Goal: Find specific page/section: Find specific page/section

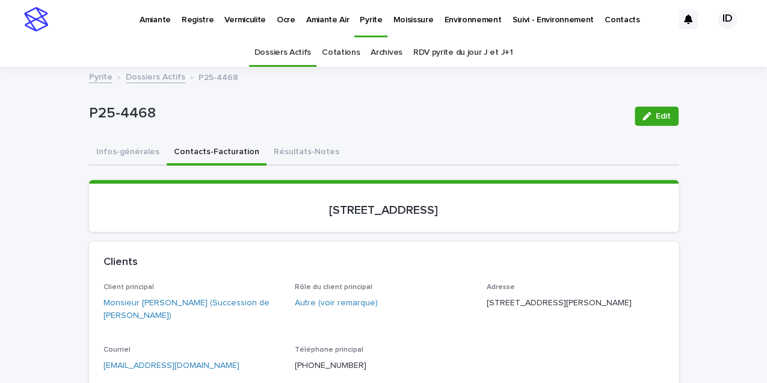
click at [158, 78] on link "Dossiers Actifs" at bounding box center [156, 76] width 60 height 14
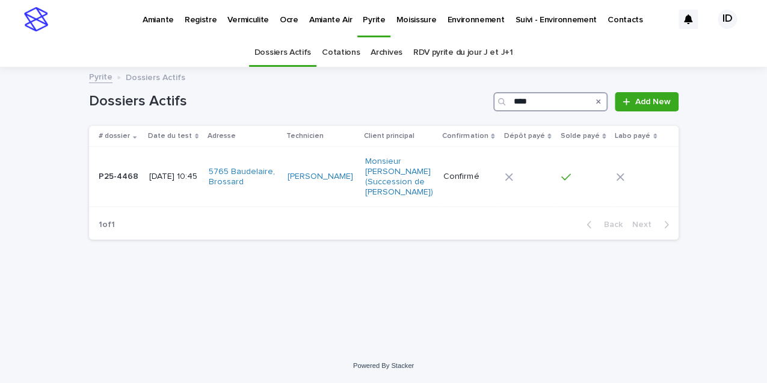
click at [537, 97] on input "****" at bounding box center [550, 101] width 114 height 19
type input "*"
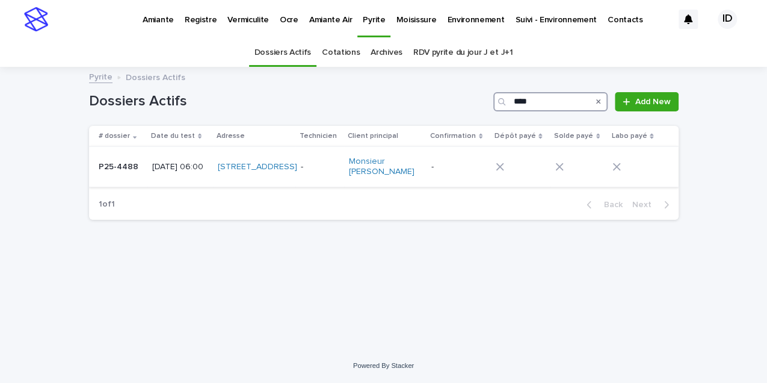
type input "****"
click at [278, 182] on td "[STREET_ADDRESS]" at bounding box center [254, 167] width 82 height 40
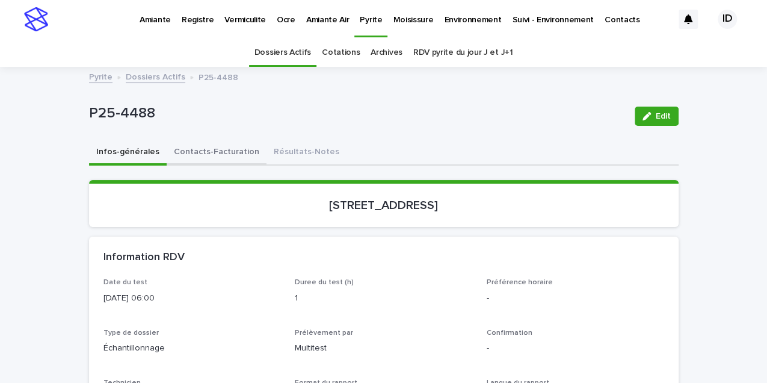
click at [209, 150] on button "Contacts-Facturation" at bounding box center [217, 152] width 100 height 25
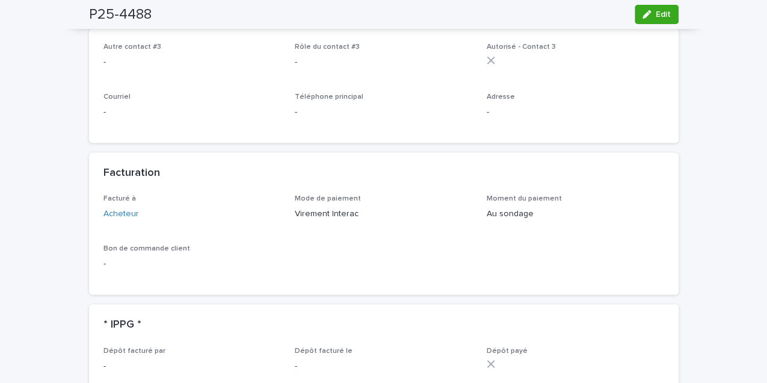
scroll to position [923, 0]
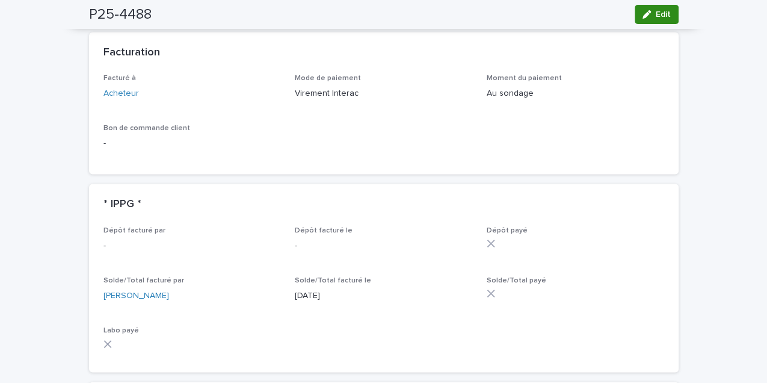
click at [662, 12] on span "Edit" at bounding box center [663, 14] width 15 height 8
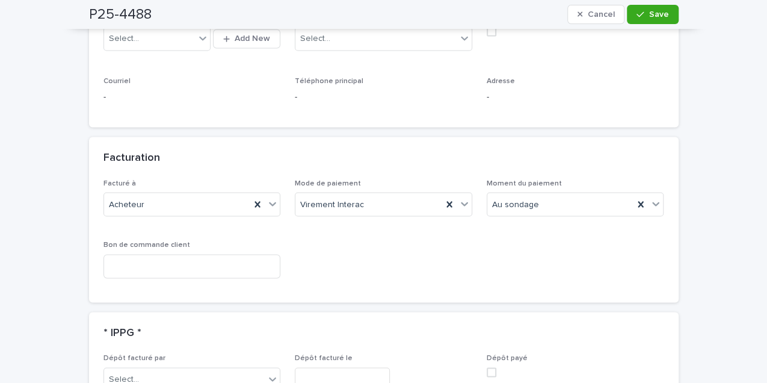
scroll to position [1056, 0]
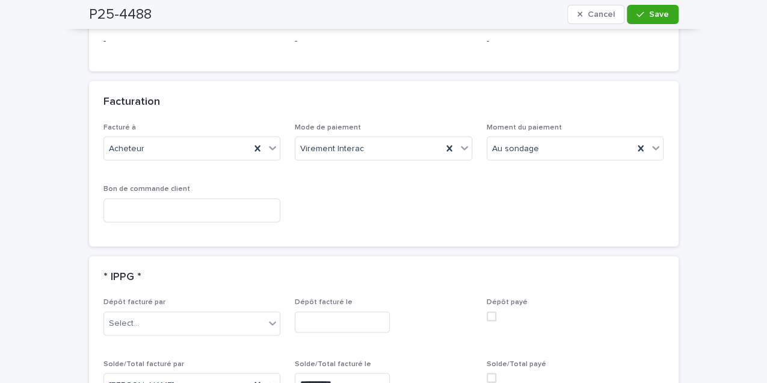
click at [489, 373] on span at bounding box center [492, 378] width 10 height 10
click at [642, 16] on icon "button" at bounding box center [640, 14] width 7 height 8
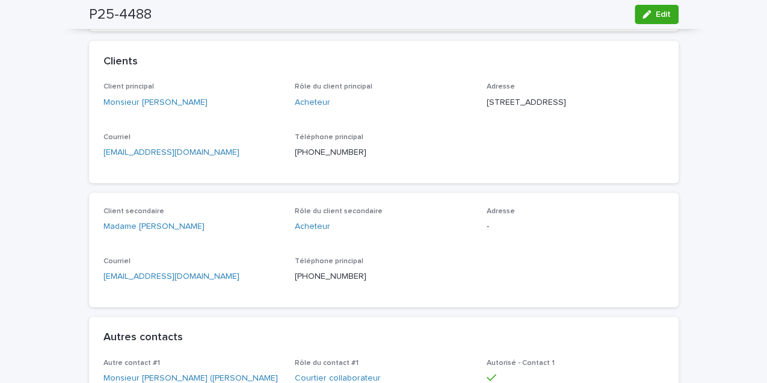
scroll to position [0, 0]
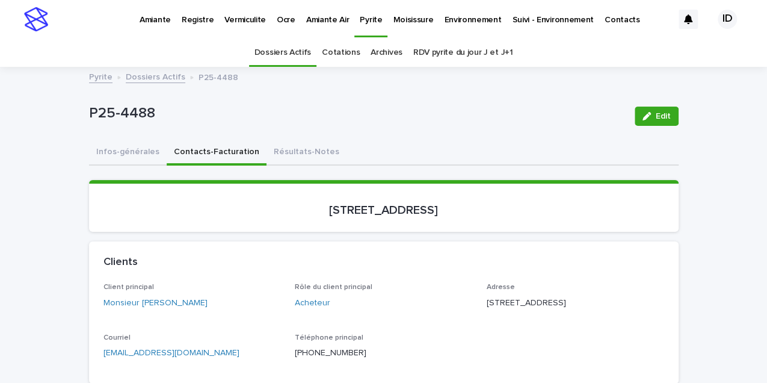
click at [158, 17] on p "Amiante" at bounding box center [155, 12] width 31 height 25
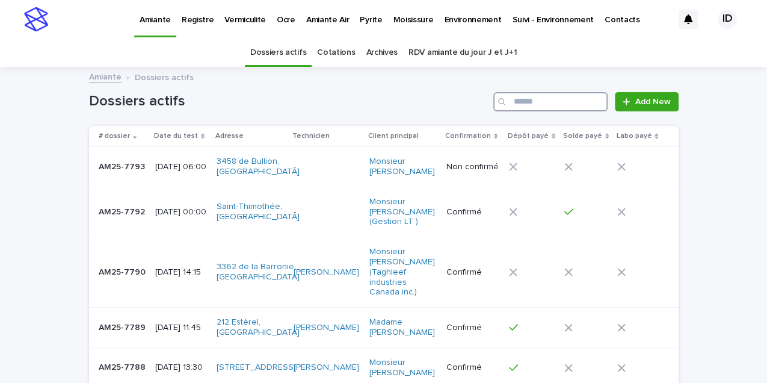
click at [562, 101] on input "Search" at bounding box center [550, 101] width 114 height 19
type input "****"
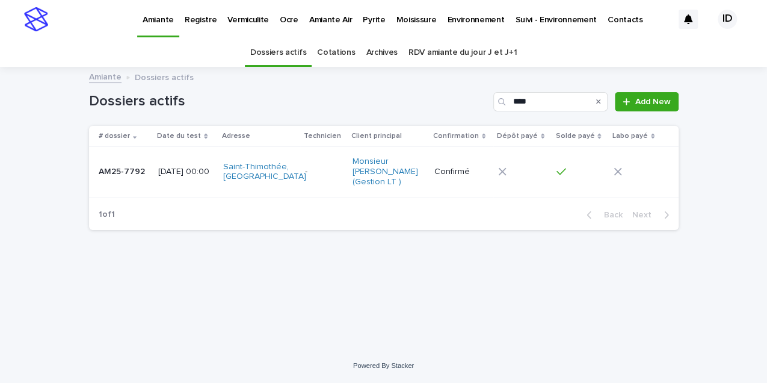
click at [300, 191] on td "Saint-Thimothée, [GEOGRAPHIC_DATA]" at bounding box center [259, 172] width 82 height 50
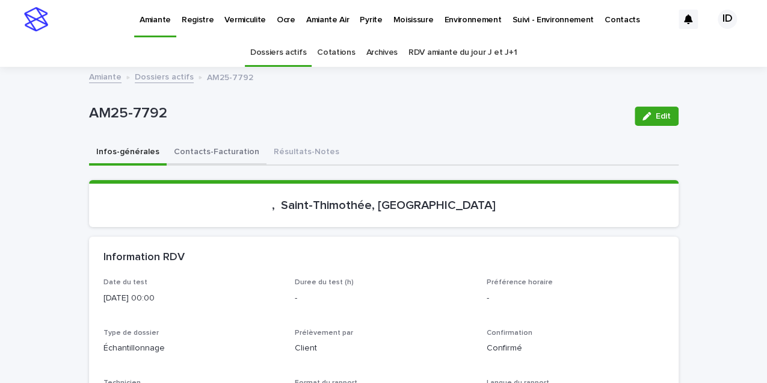
click at [230, 152] on button "Contacts-Facturation" at bounding box center [217, 152] width 100 height 25
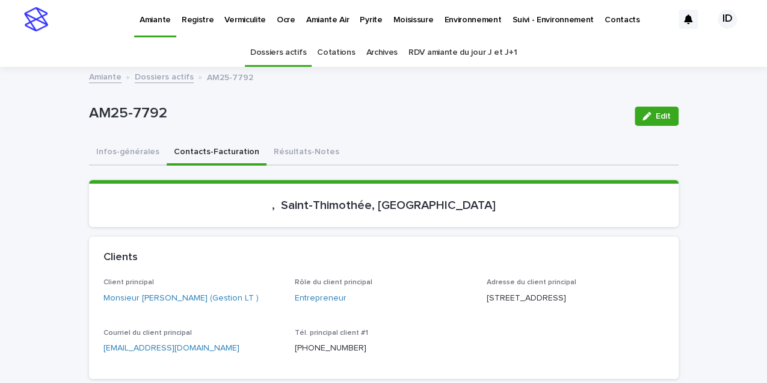
click at [451, 19] on p "Environnement" at bounding box center [472, 12] width 57 height 25
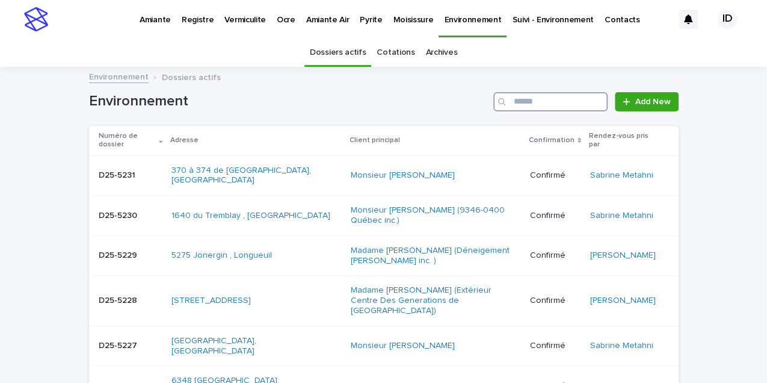
click at [514, 99] on input "Search" at bounding box center [550, 101] width 114 height 19
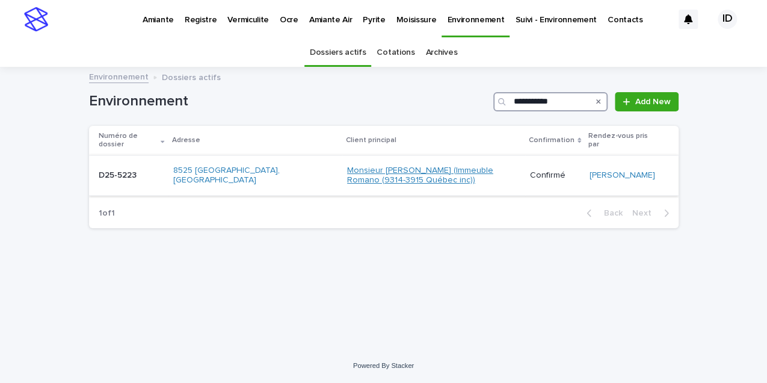
type input "**********"
click at [461, 173] on link "Monsieur [PERSON_NAME] (Immeuble Romano (9314-3915 Québec inc))" at bounding box center [433, 175] width 173 height 20
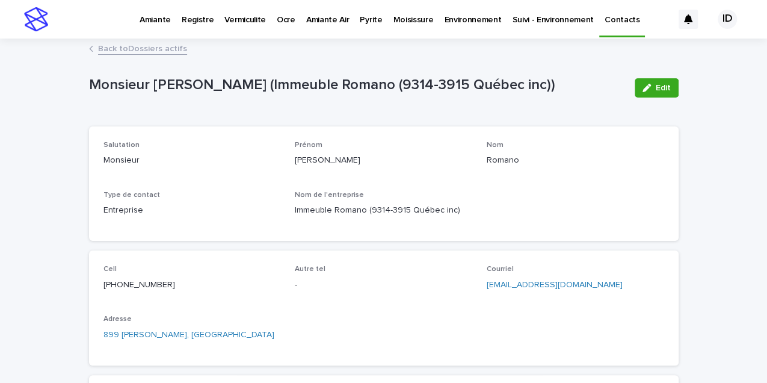
click at [91, 47] on div "Back to Dossiers actifs" at bounding box center [384, 49] width 602 height 17
click at [117, 50] on link "Back to Dossiers actifs" at bounding box center [142, 48] width 89 height 14
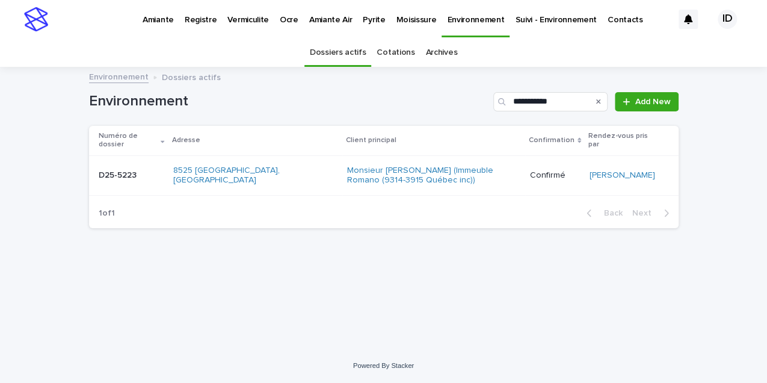
click at [144, 182] on td "D25-5223 D25-5223" at bounding box center [128, 175] width 79 height 40
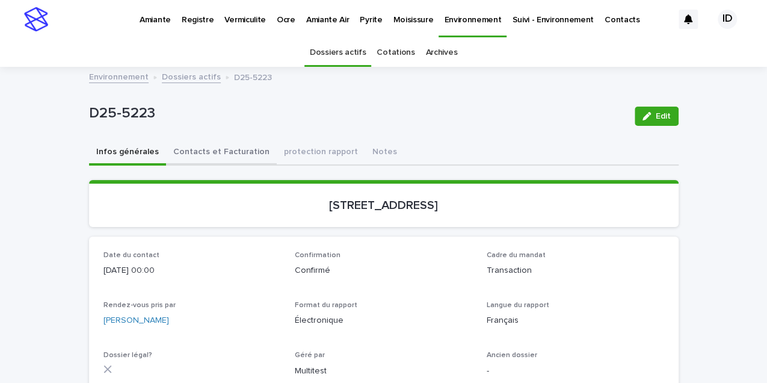
click at [193, 153] on button "Contacts et Facturation" at bounding box center [221, 152] width 111 height 25
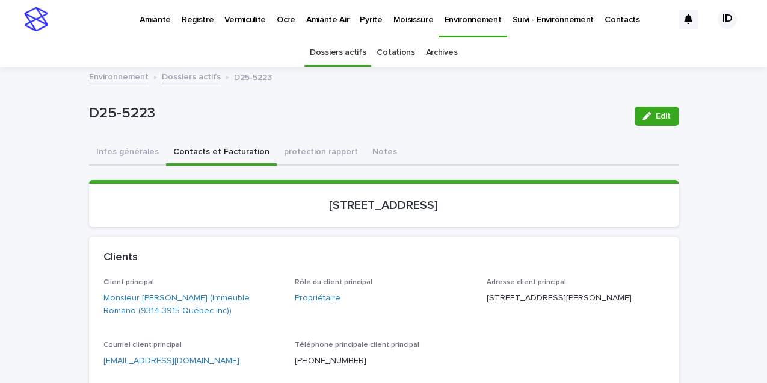
click at [187, 77] on link "Dossiers actifs" at bounding box center [191, 76] width 59 height 14
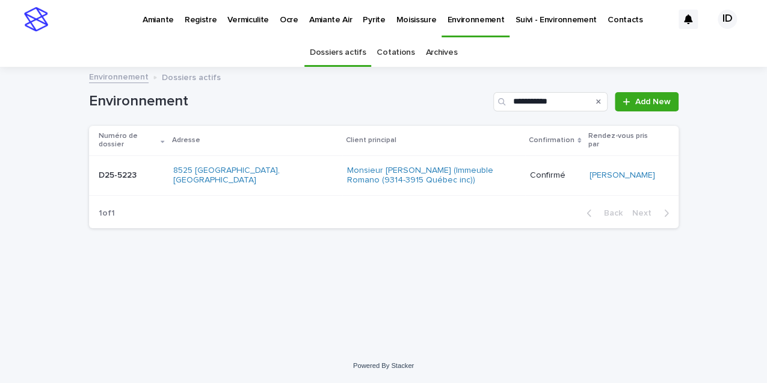
click at [598, 102] on icon "Search" at bounding box center [598, 101] width 5 height 7
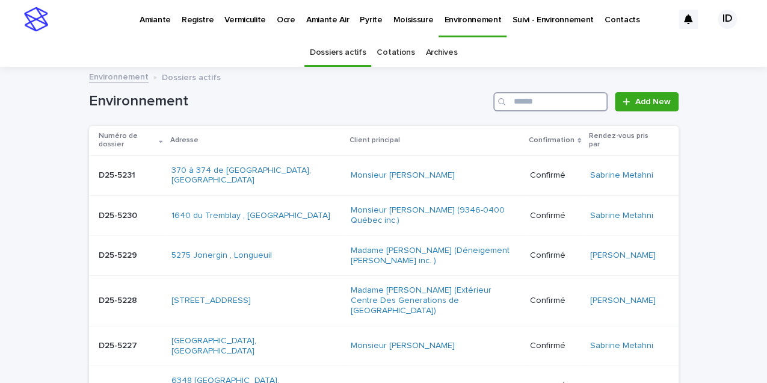
click at [522, 107] on input "Search" at bounding box center [550, 101] width 114 height 19
type input "******"
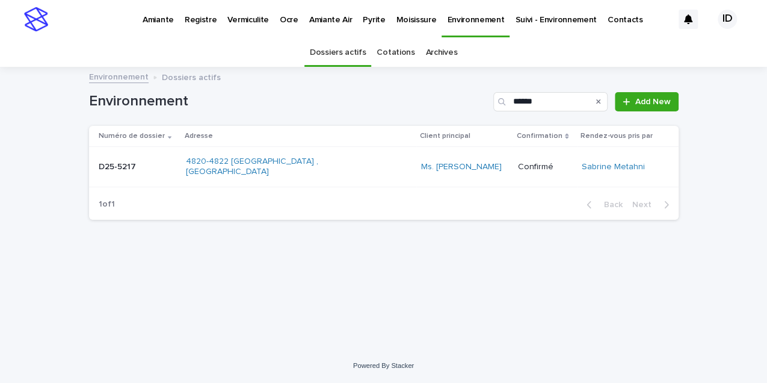
click at [181, 172] on td "D25-5217 D25-5217" at bounding box center [135, 167] width 92 height 40
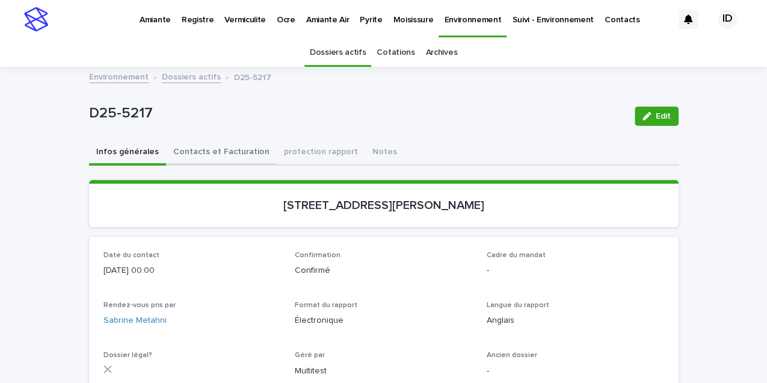
click at [229, 148] on button "Contacts et Facturation" at bounding box center [221, 152] width 111 height 25
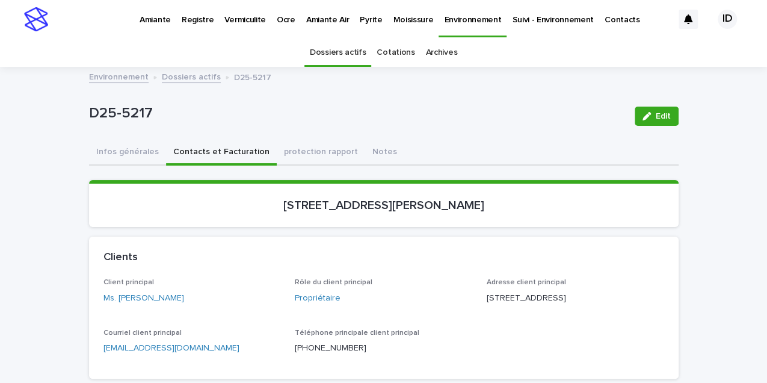
click at [192, 79] on link "Dossiers actifs" at bounding box center [191, 76] width 59 height 14
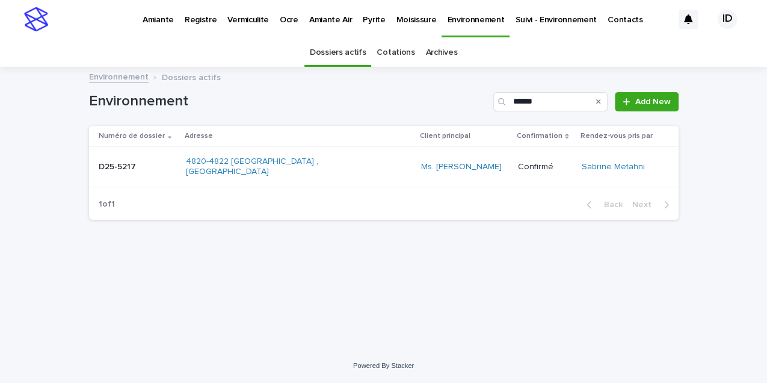
click at [600, 101] on icon "Search" at bounding box center [598, 101] width 5 height 5
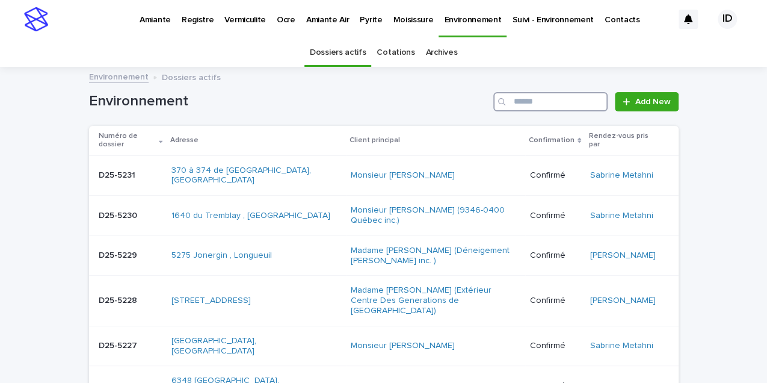
click at [558, 102] on input "Search" at bounding box center [550, 101] width 114 height 19
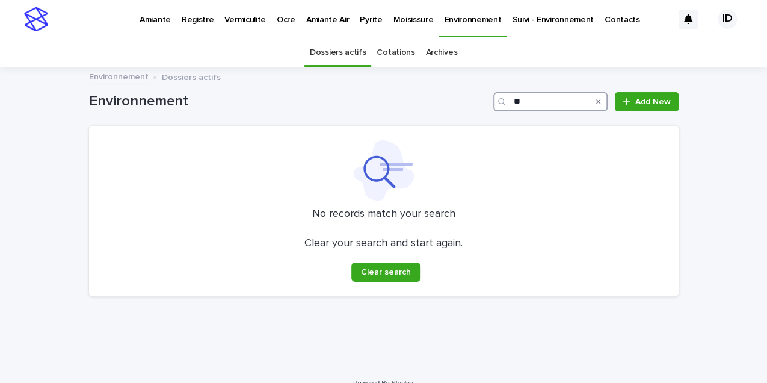
type input "*"
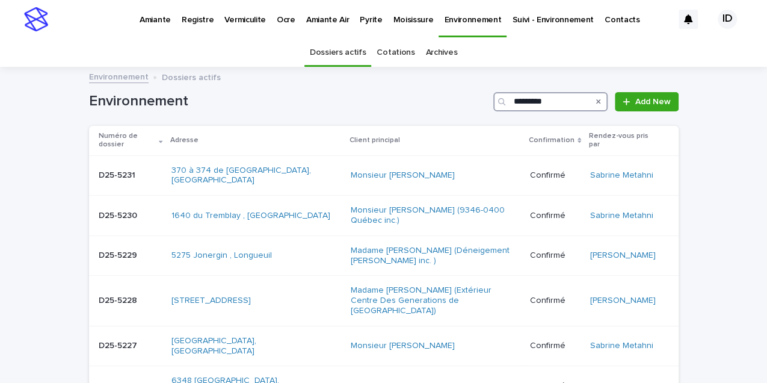
type input "**********"
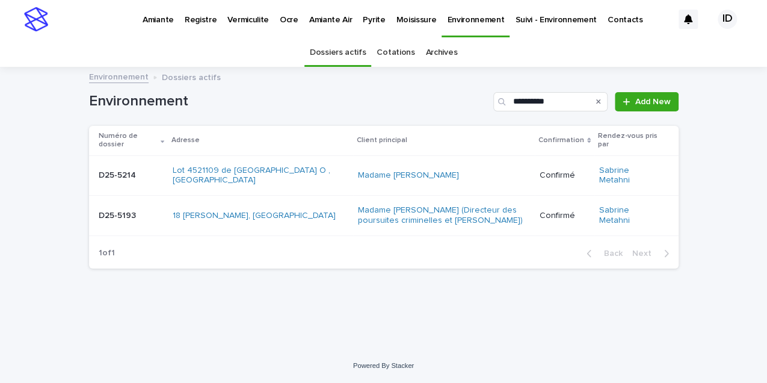
click at [308, 186] on div "Lot 4521109 de [GEOGRAPHIC_DATA] O , [GEOGRAPHIC_DATA]" at bounding box center [261, 176] width 176 height 30
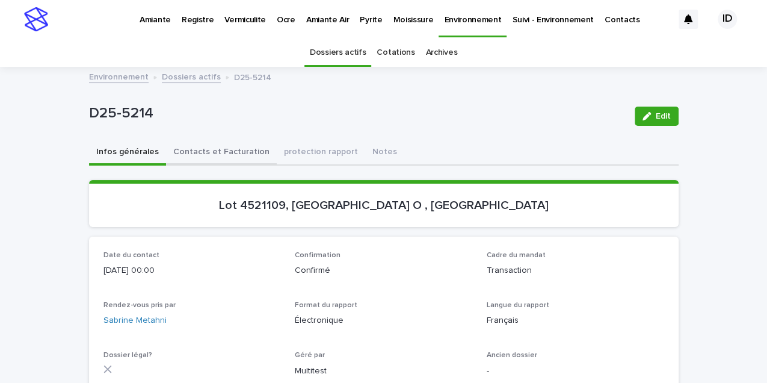
click at [249, 150] on button "Contacts et Facturation" at bounding box center [221, 152] width 111 height 25
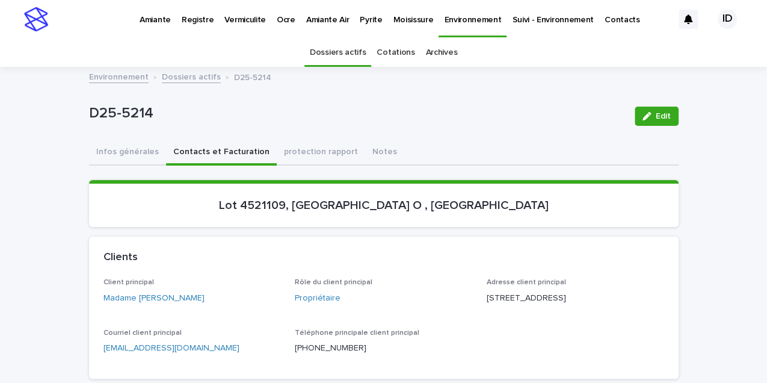
click at [188, 78] on link "Dossiers actifs" at bounding box center [191, 76] width 59 height 14
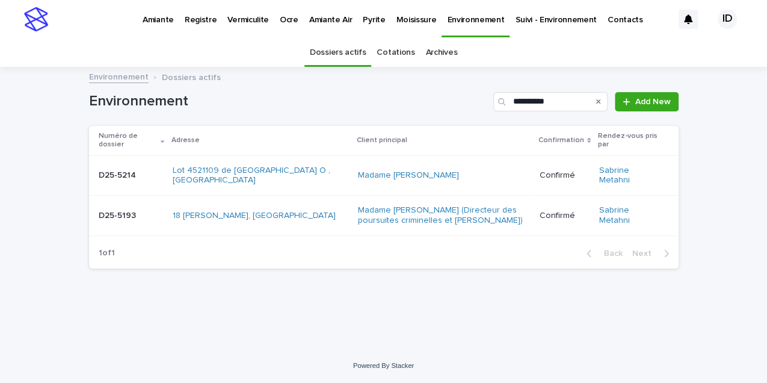
click at [598, 102] on icon "Search" at bounding box center [598, 101] width 5 height 5
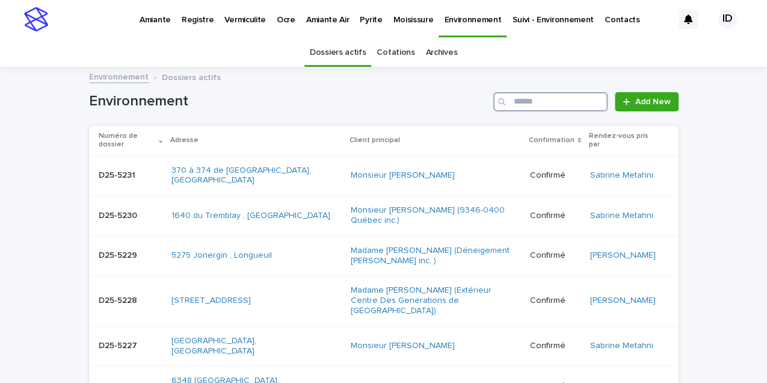
click at [525, 105] on input "Search" at bounding box center [550, 101] width 114 height 19
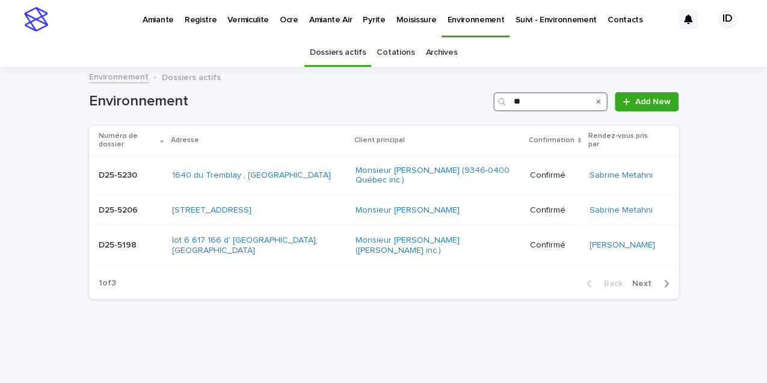
type input "***"
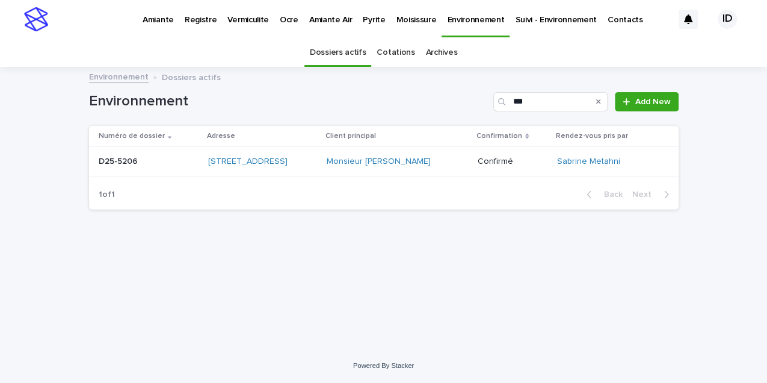
click at [322, 173] on td "[STREET_ADDRESS]" at bounding box center [262, 162] width 119 height 30
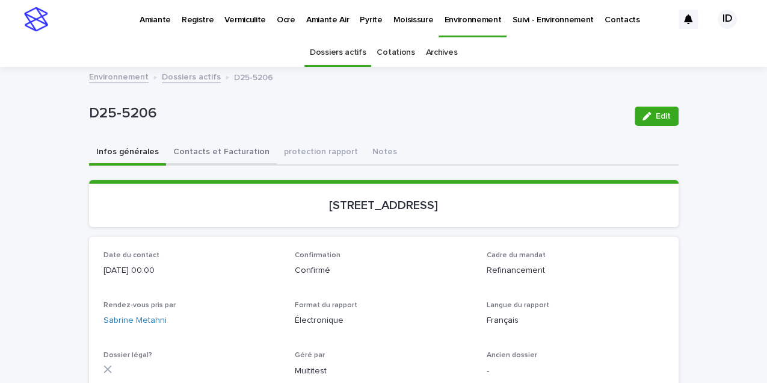
click at [230, 150] on button "Contacts et Facturation" at bounding box center [221, 152] width 111 height 25
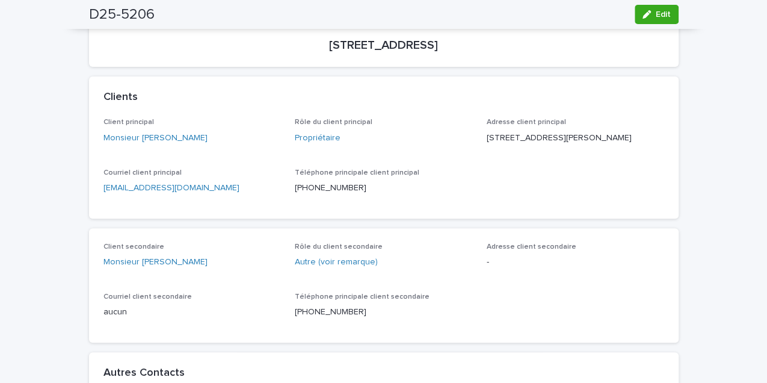
scroll to position [40, 0]
